Goal: Task Accomplishment & Management: Manage account settings

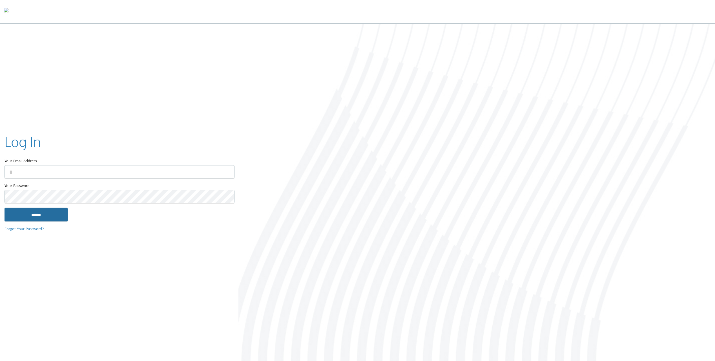
type input "**********"
click at [58, 211] on input "******" at bounding box center [36, 215] width 63 height 14
type input "**********"
click at [38, 215] on input "******" at bounding box center [36, 215] width 63 height 14
